Goal: Information Seeking & Learning: Learn about a topic

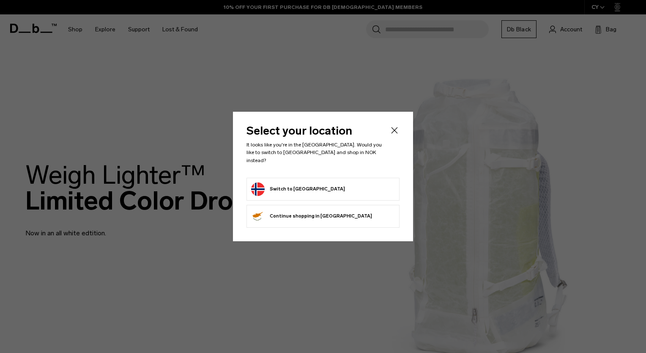
click at [288, 187] on button "Switch to [GEOGRAPHIC_DATA]" at bounding box center [298, 189] width 94 height 14
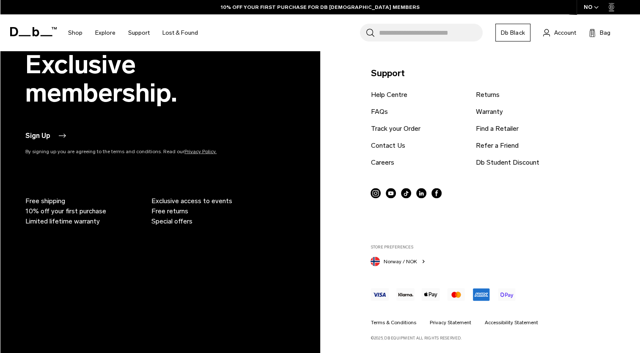
scroll to position [1786, 0]
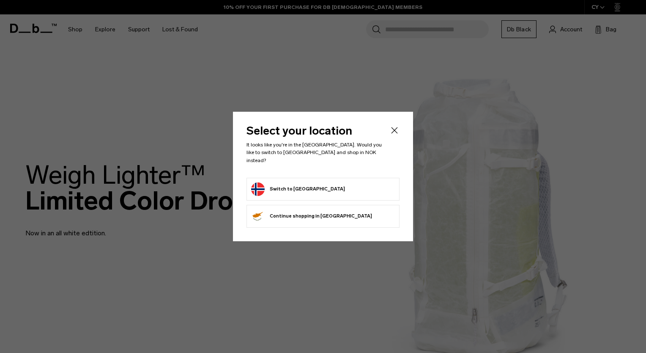
click at [393, 135] on icon "Close" at bounding box center [394, 130] width 10 height 10
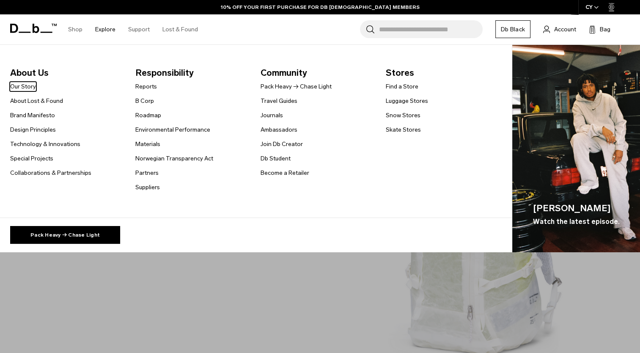
click at [103, 29] on link "Explore" at bounding box center [105, 29] width 20 height 30
click at [29, 104] on link "About Lost & Found" at bounding box center [36, 100] width 53 height 9
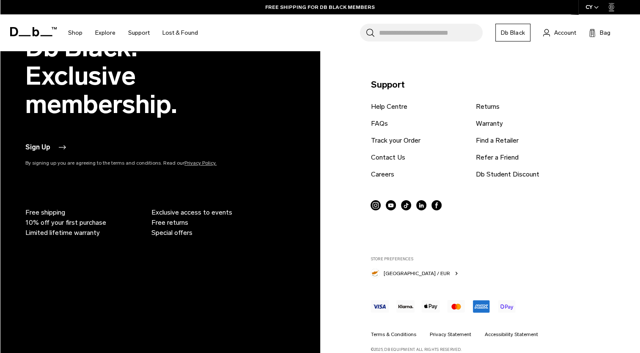
scroll to position [2011, 0]
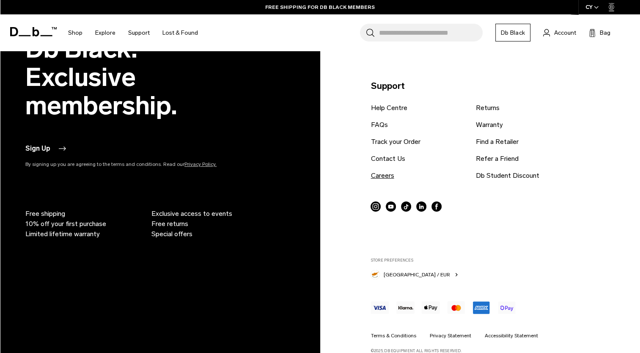
click at [377, 178] on link "Careers" at bounding box center [381, 175] width 23 height 10
